Goal: Task Accomplishment & Management: Complete application form

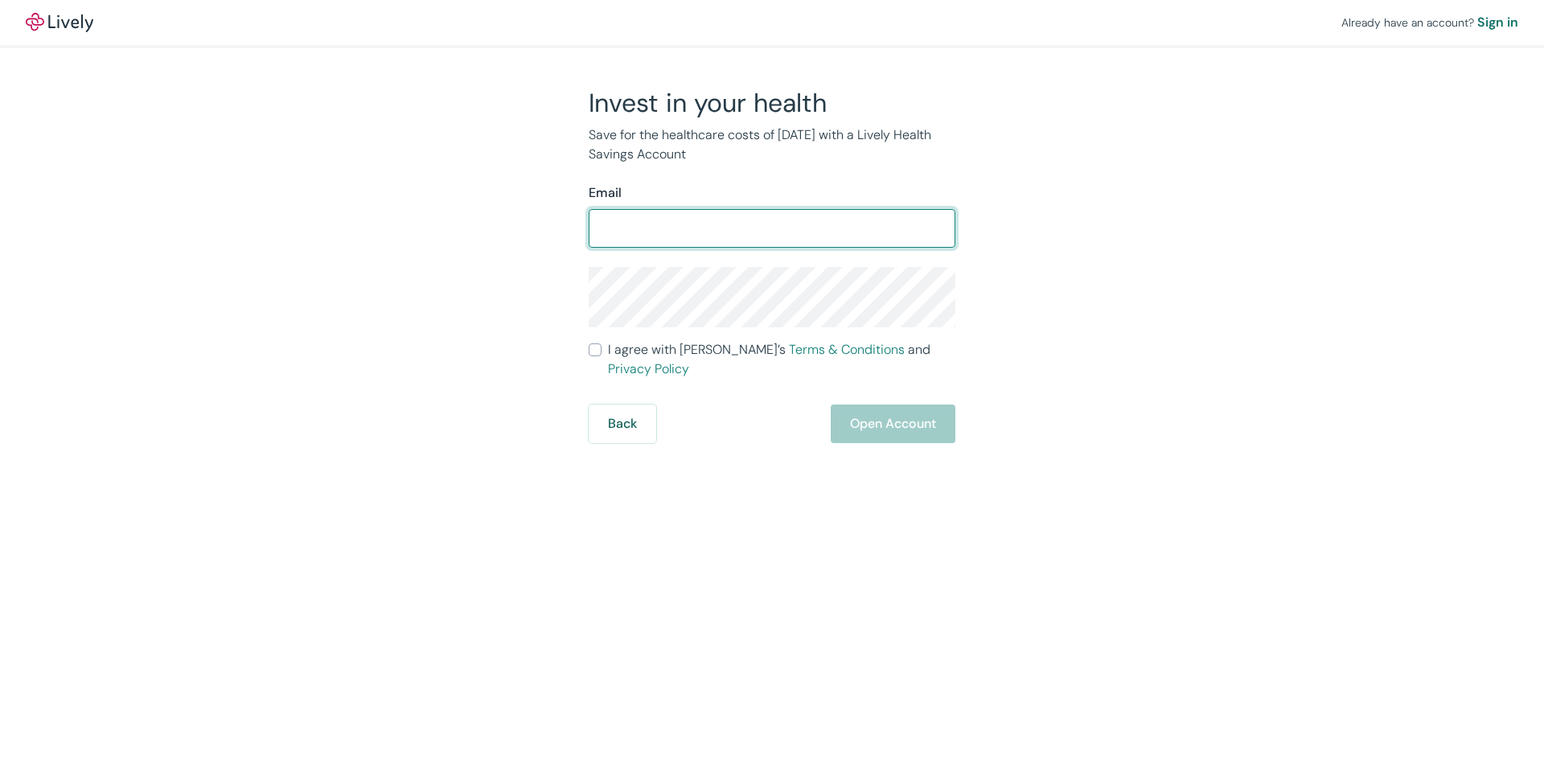
click at [659, 228] on input "Email" at bounding box center [772, 228] width 367 height 32
type input "mrwalters01@msn.com"
click at [716, 220] on input "Email" at bounding box center [772, 228] width 367 height 32
type input "mrwalters01@msn.com"
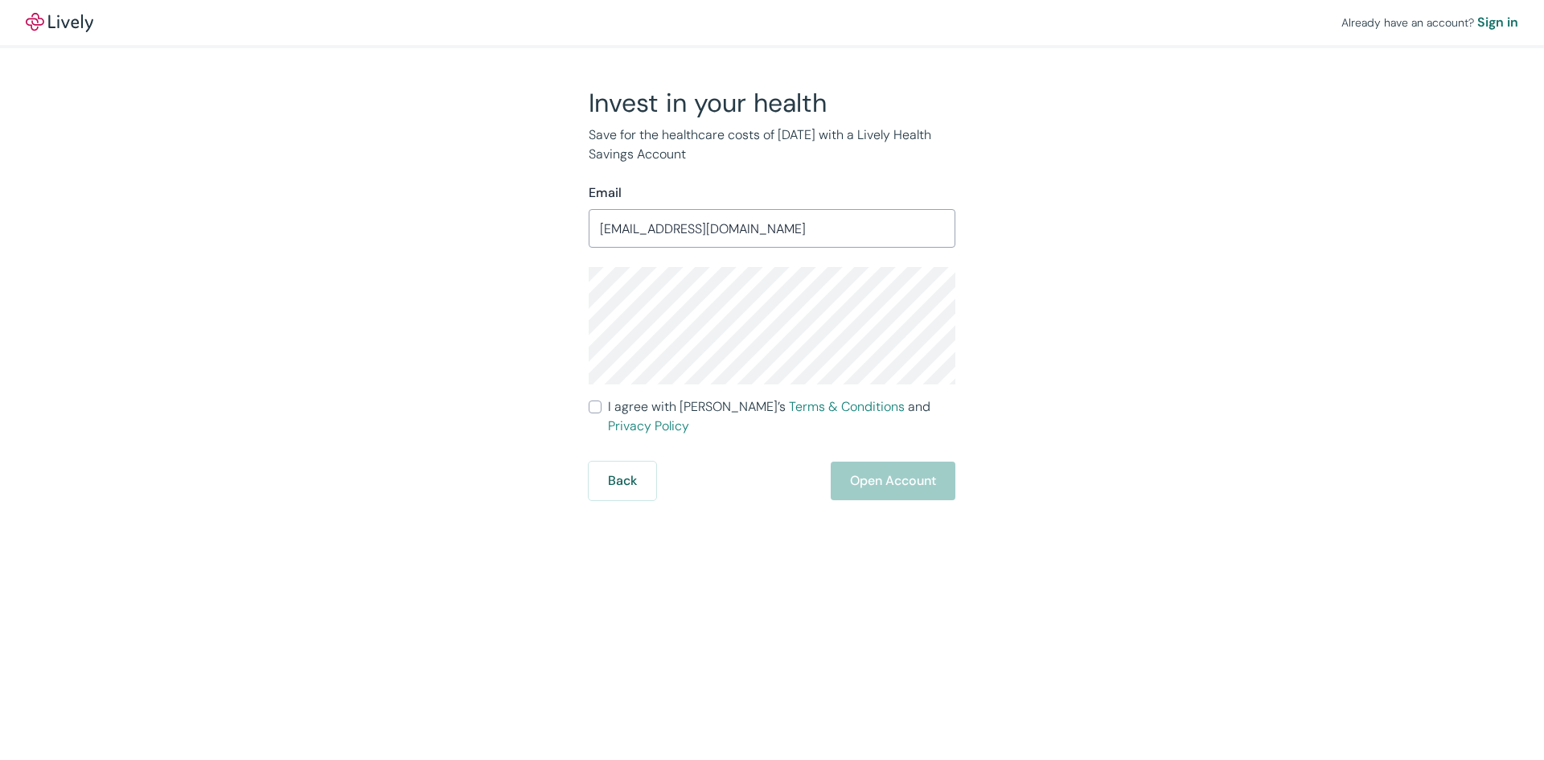
click at [900, 462] on div "Back Open Account" at bounding box center [772, 481] width 367 height 39
click at [597, 404] on input "I agree with Lively’s Terms & Conditions and Privacy Policy" at bounding box center [595, 406] width 13 height 13
checkbox input "true"
click at [875, 462] on button "Open Account" at bounding box center [893, 481] width 125 height 39
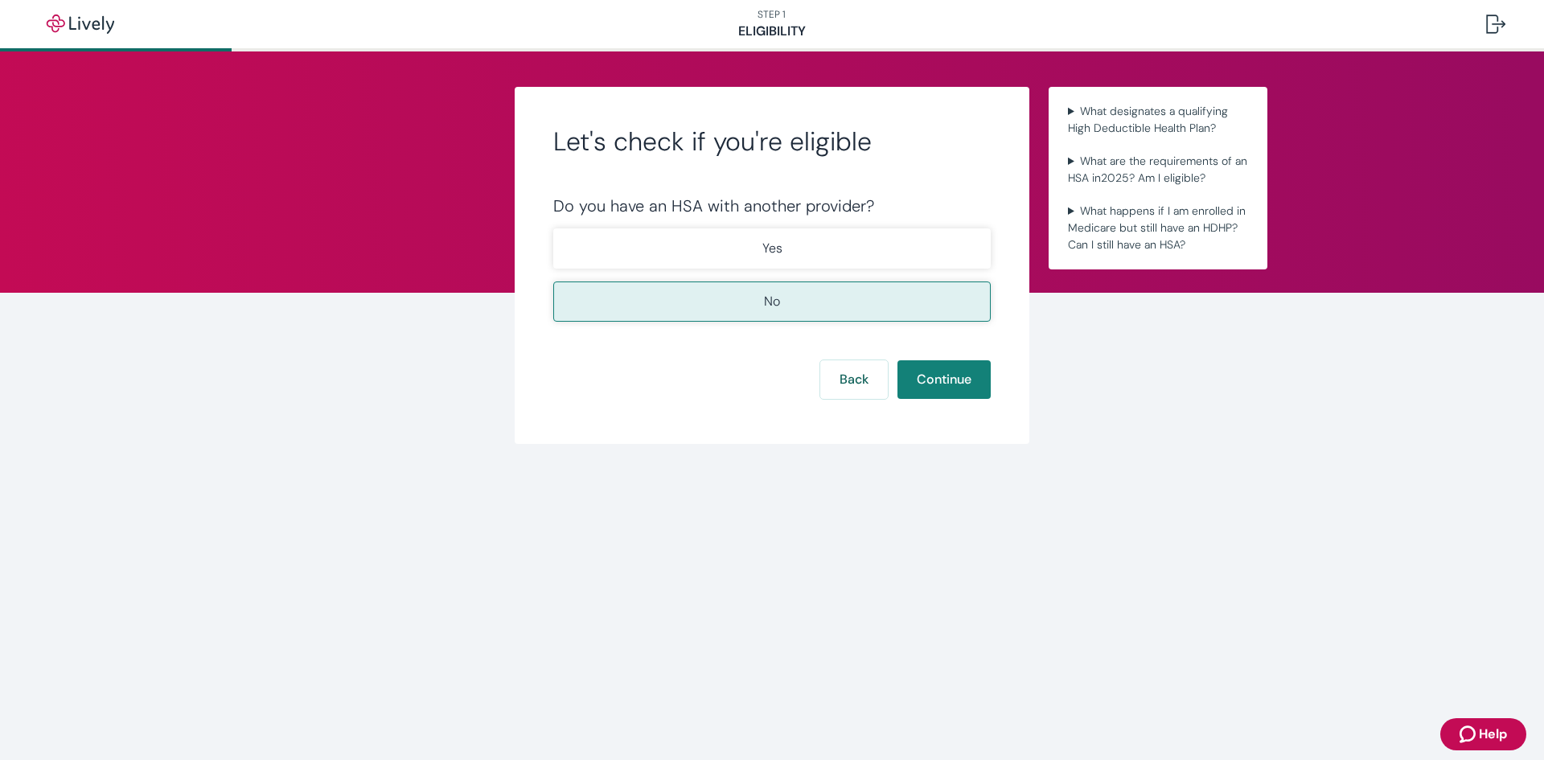
drag, startPoint x: 798, startPoint y: 294, endPoint x: 832, endPoint y: 327, distance: 47.2
click at [800, 300] on button "No" at bounding box center [771, 301] width 437 height 40
click at [919, 395] on button "Continue" at bounding box center [943, 379] width 93 height 39
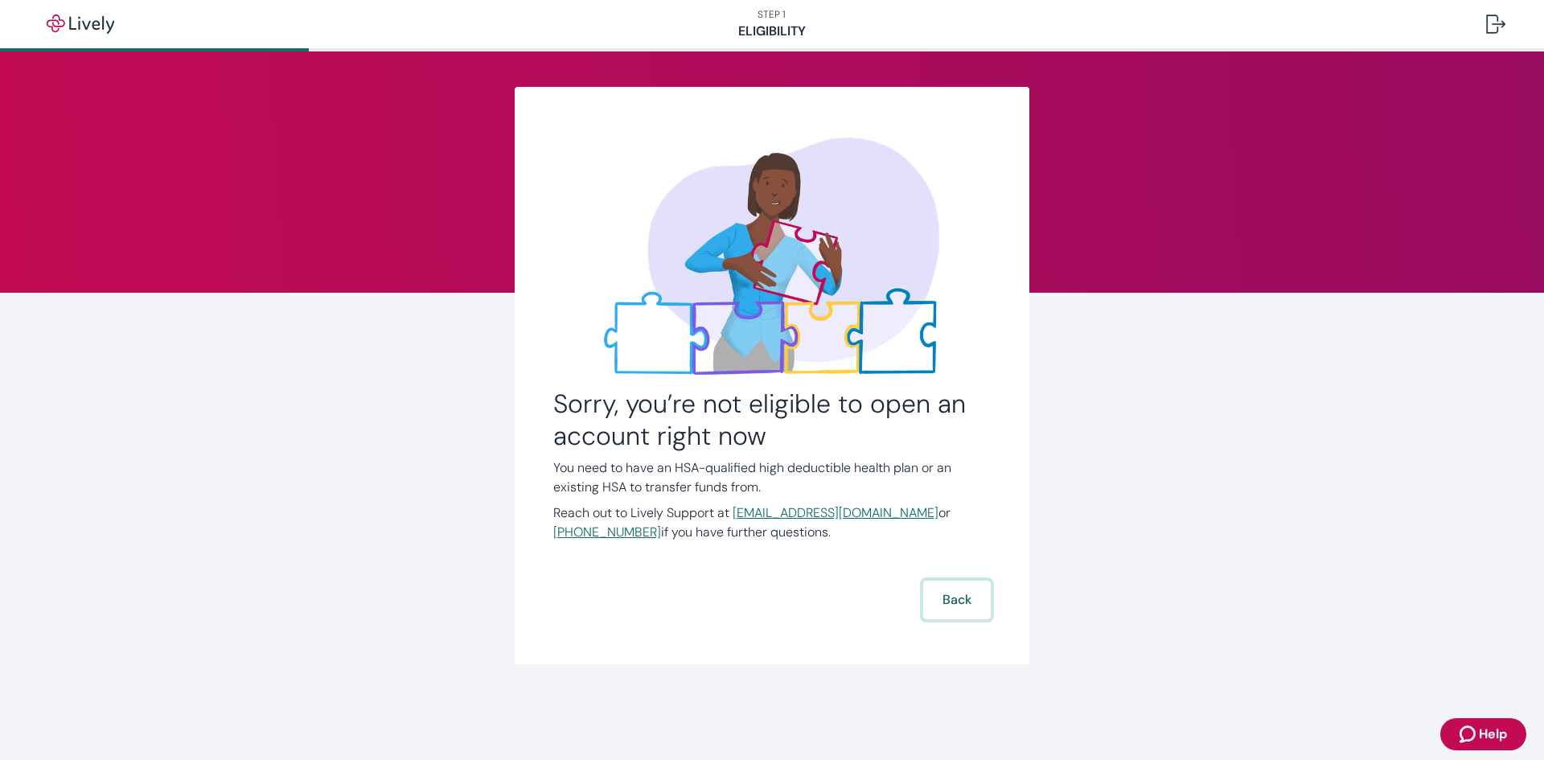
click at [967, 589] on button "Back" at bounding box center [957, 599] width 68 height 39
click at [966, 597] on button "Back" at bounding box center [957, 599] width 68 height 39
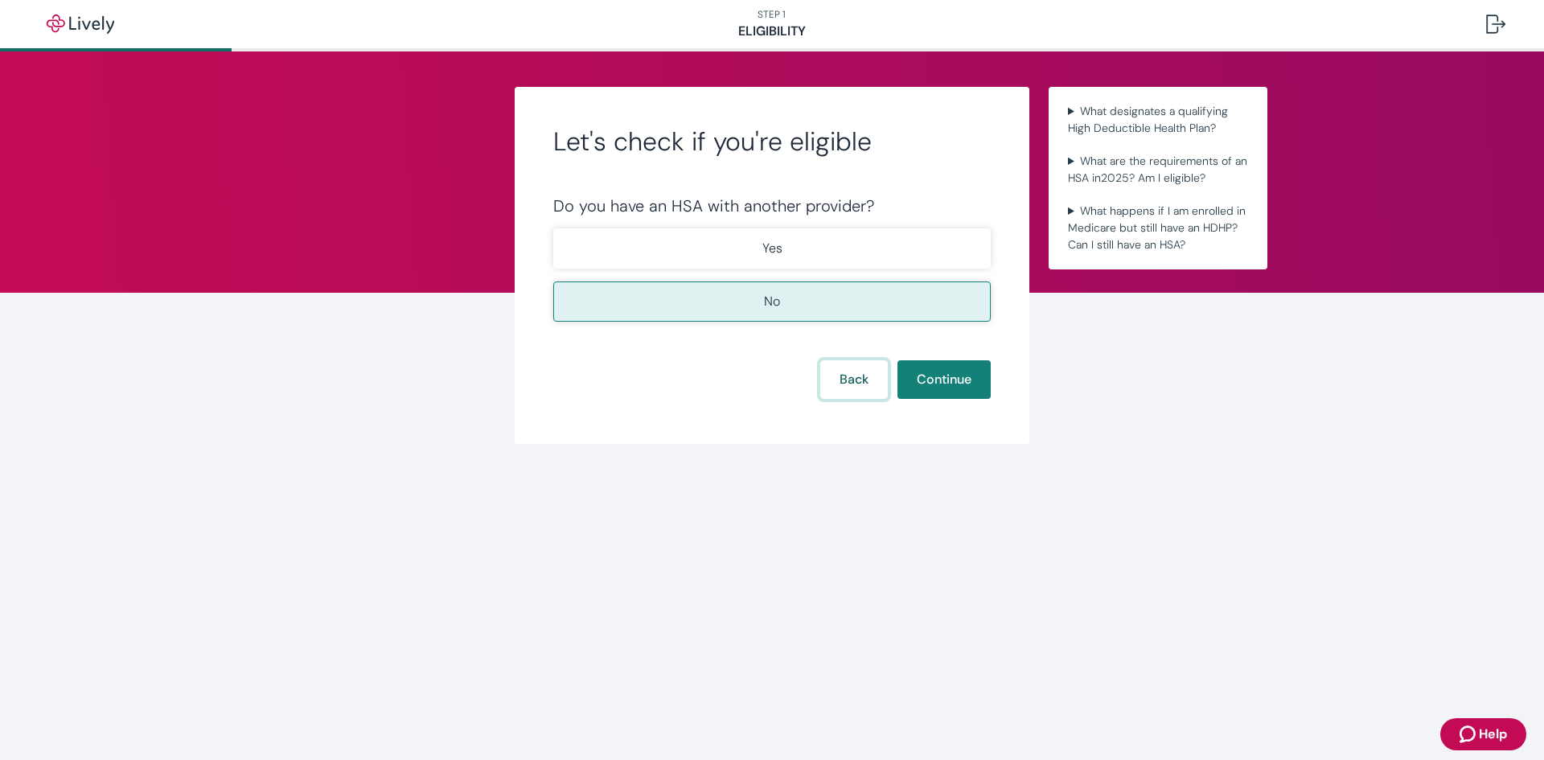
click at [860, 371] on button "Back" at bounding box center [854, 379] width 68 height 39
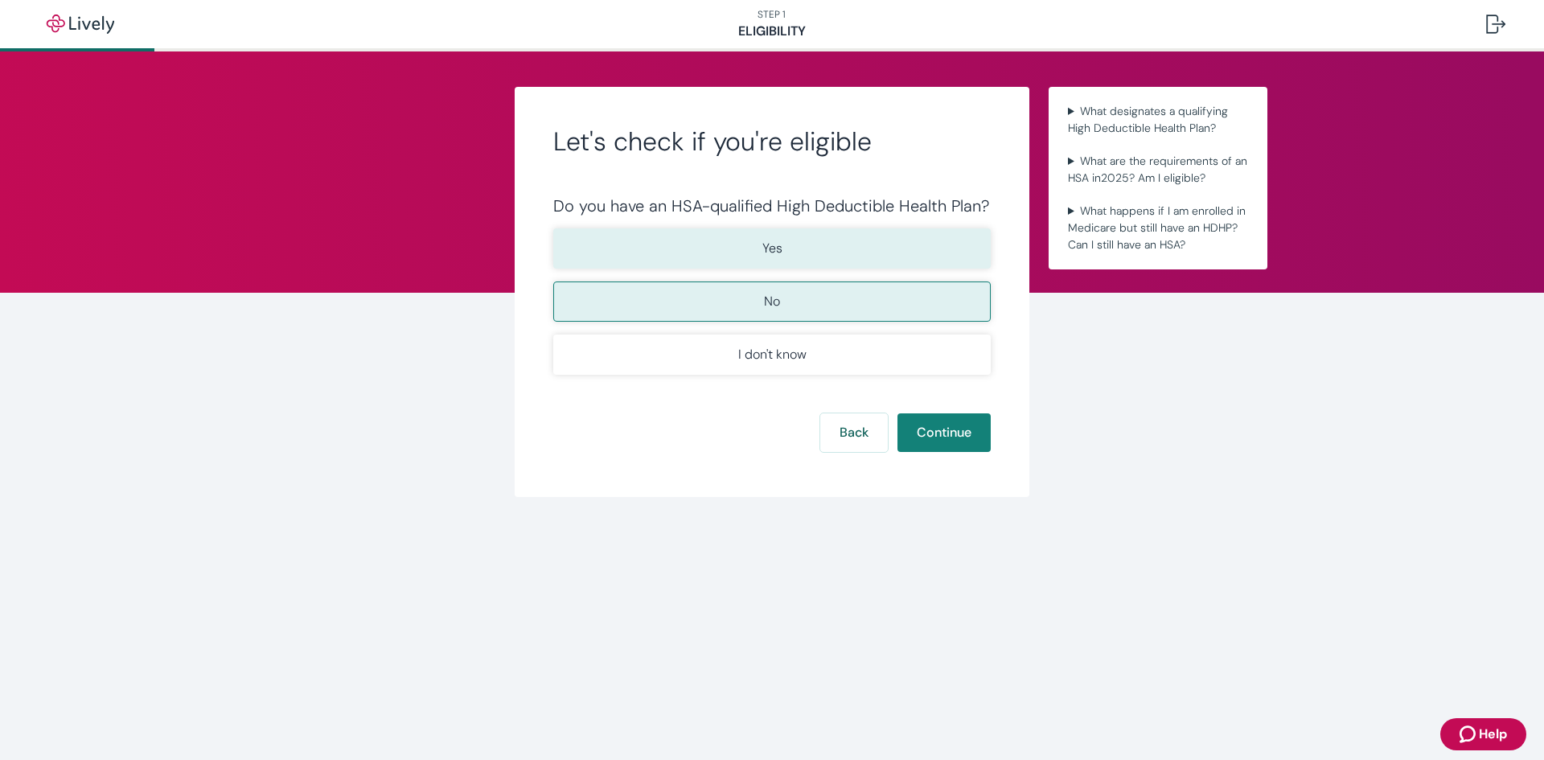
click at [824, 247] on button "Yes" at bounding box center [771, 248] width 437 height 40
click at [765, 241] on p "Yes" at bounding box center [772, 248] width 20 height 19
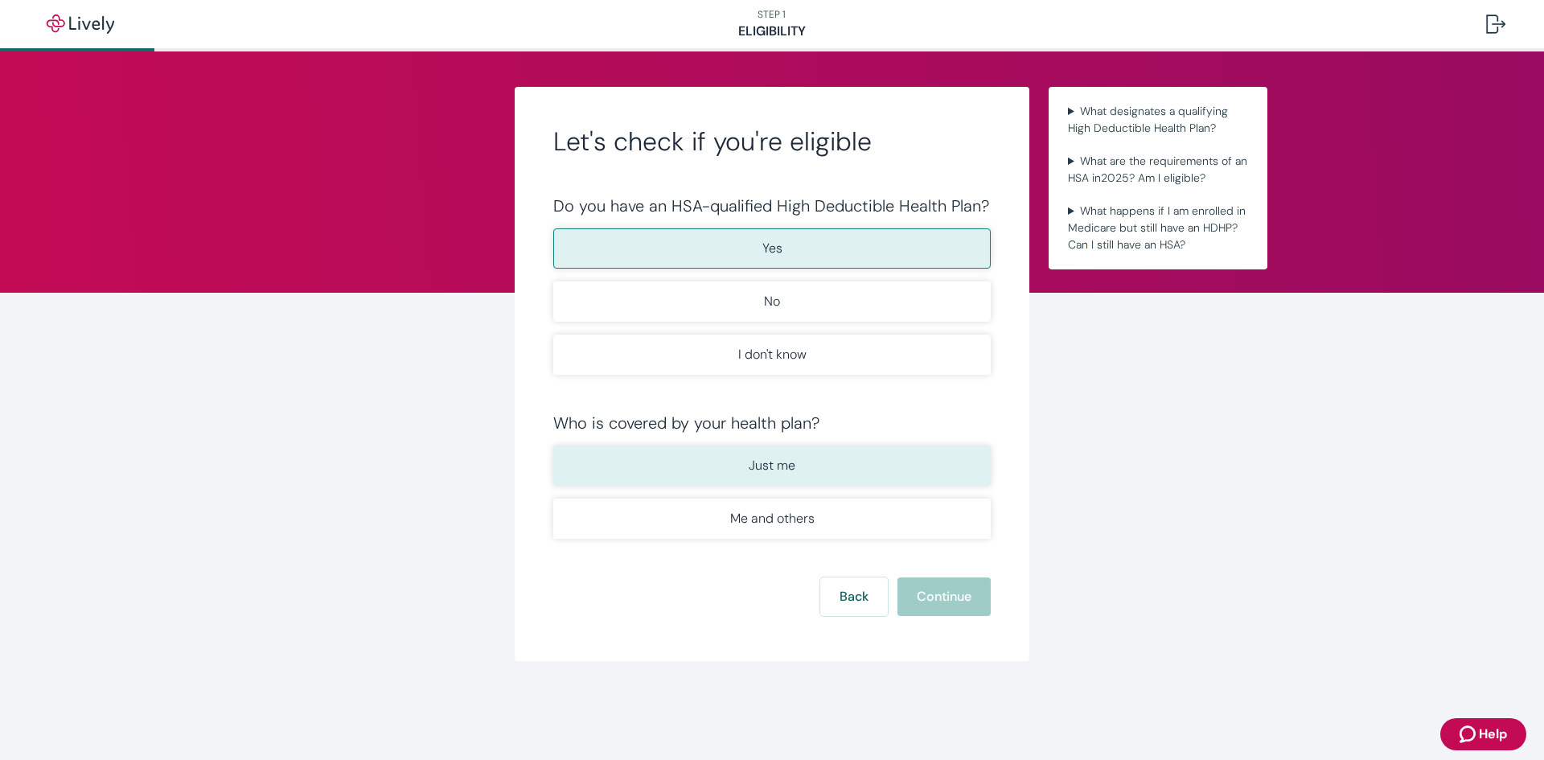
click at [839, 471] on button "Just me" at bounding box center [771, 465] width 437 height 40
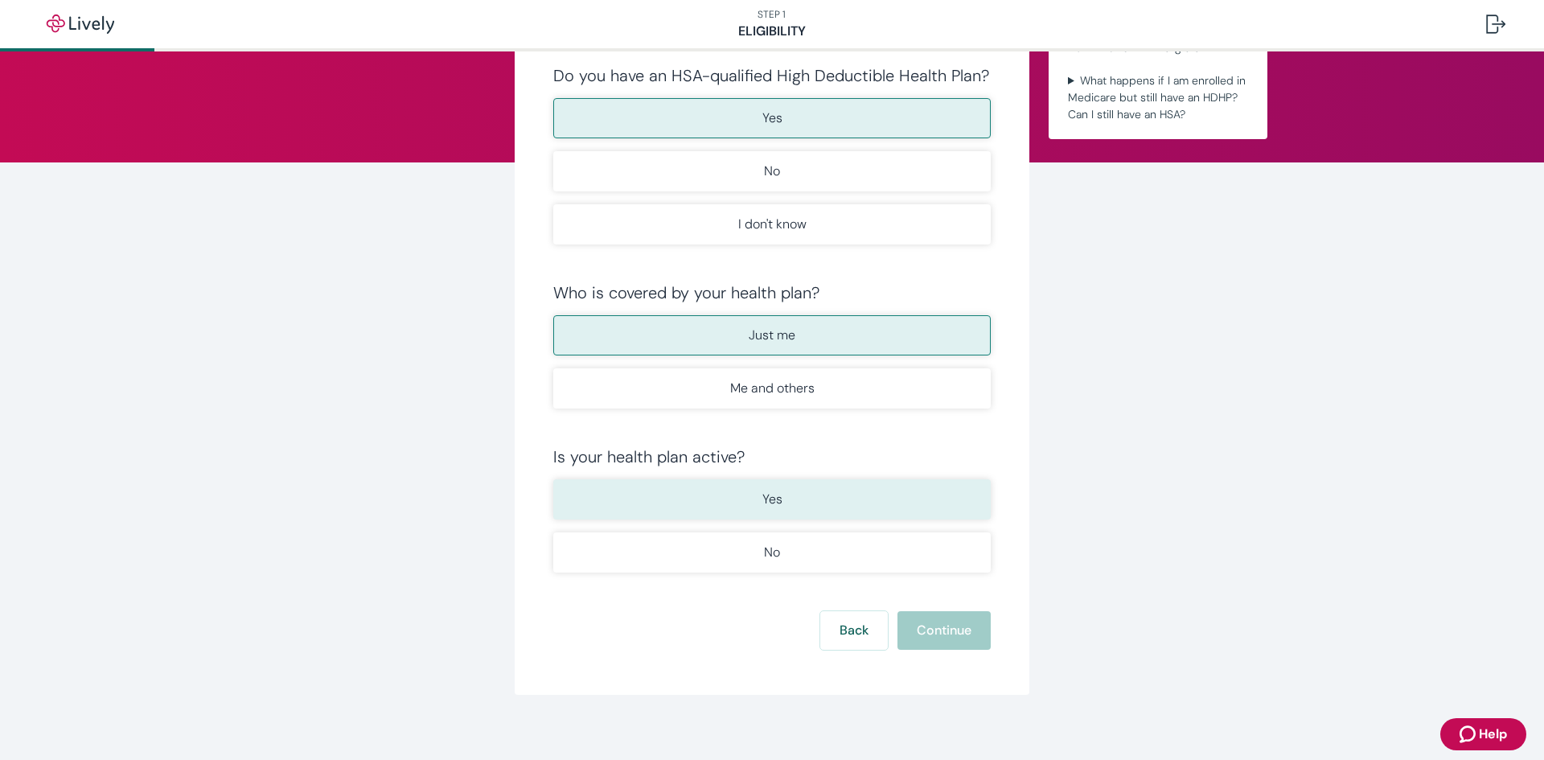
scroll to position [142, 0]
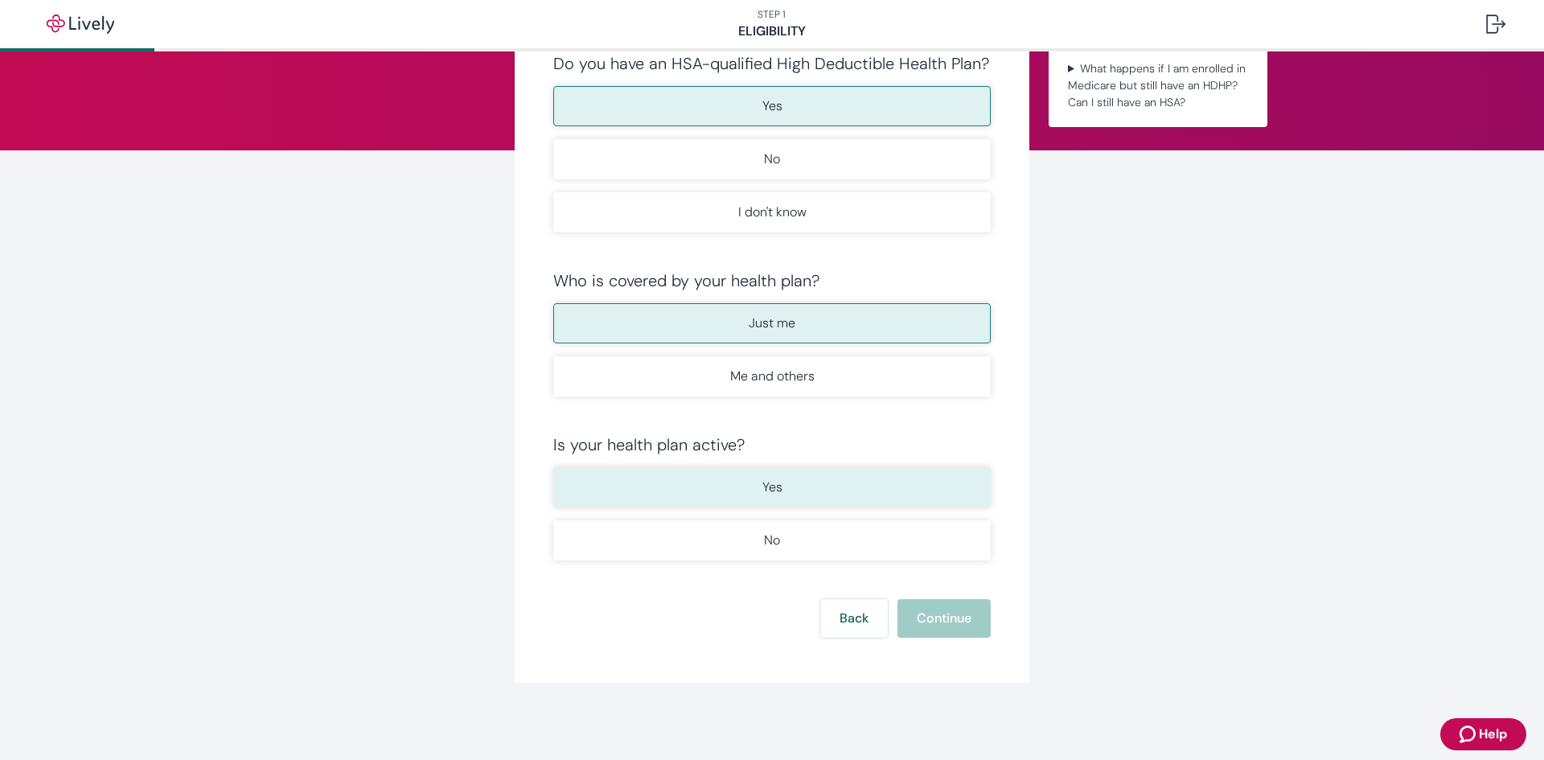
click at [823, 486] on button "Yes" at bounding box center [771, 487] width 437 height 40
click at [944, 623] on button "Continue" at bounding box center [943, 618] width 93 height 39
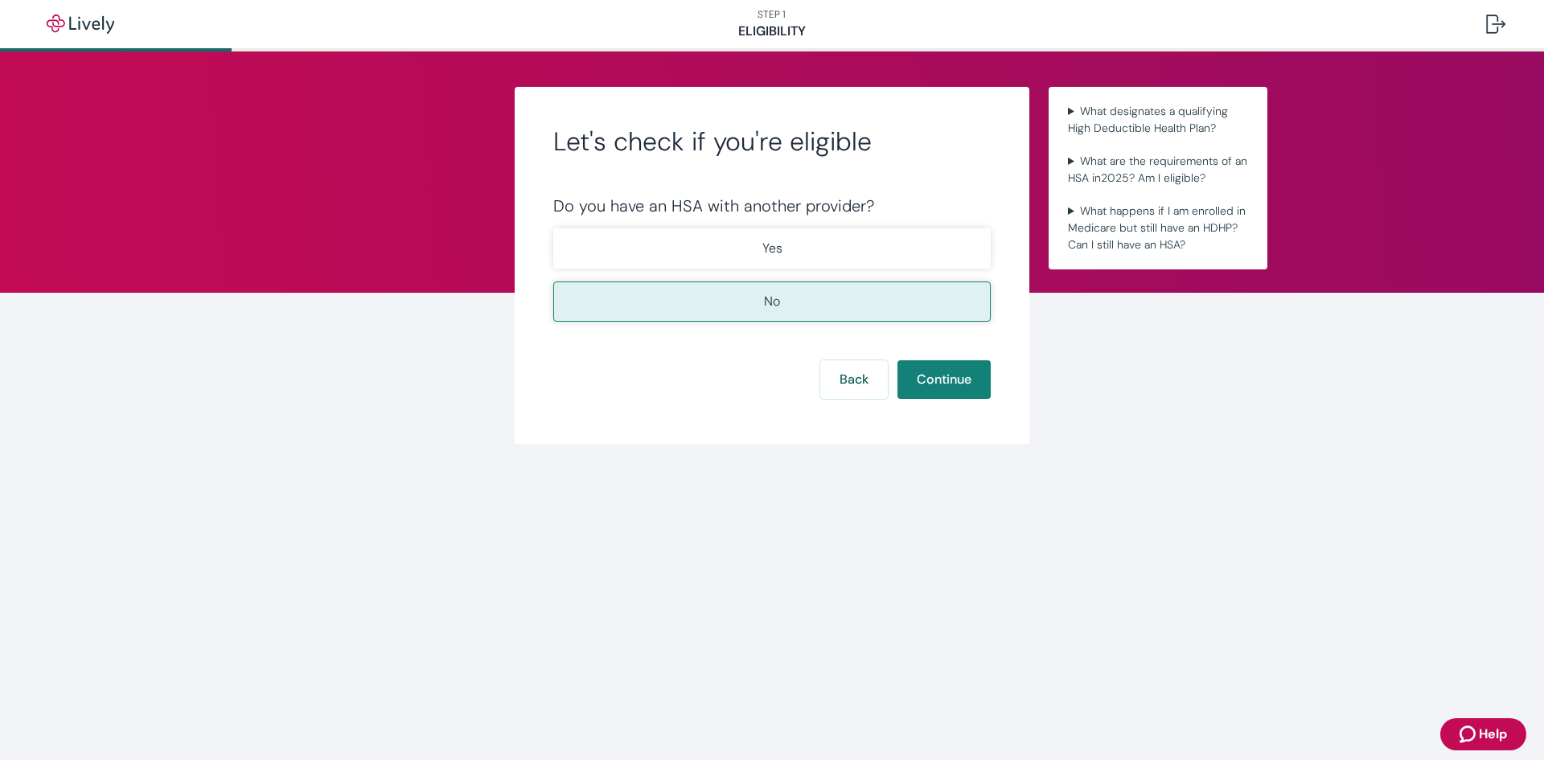
click at [795, 296] on button "No" at bounding box center [771, 301] width 437 height 40
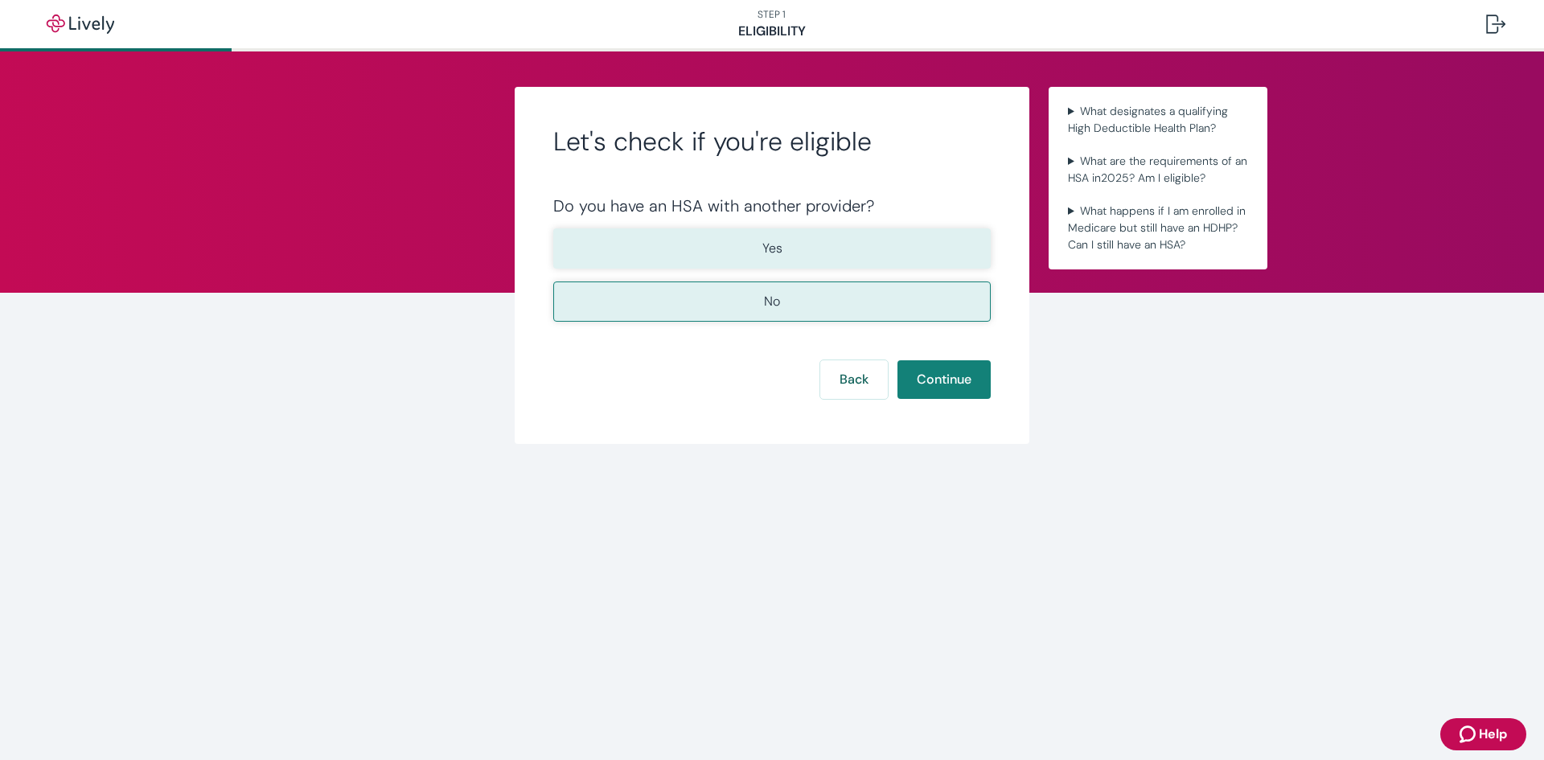
click at [831, 246] on button "Yes" at bounding box center [771, 248] width 437 height 40
